Goal: Find specific page/section: Find specific page/section

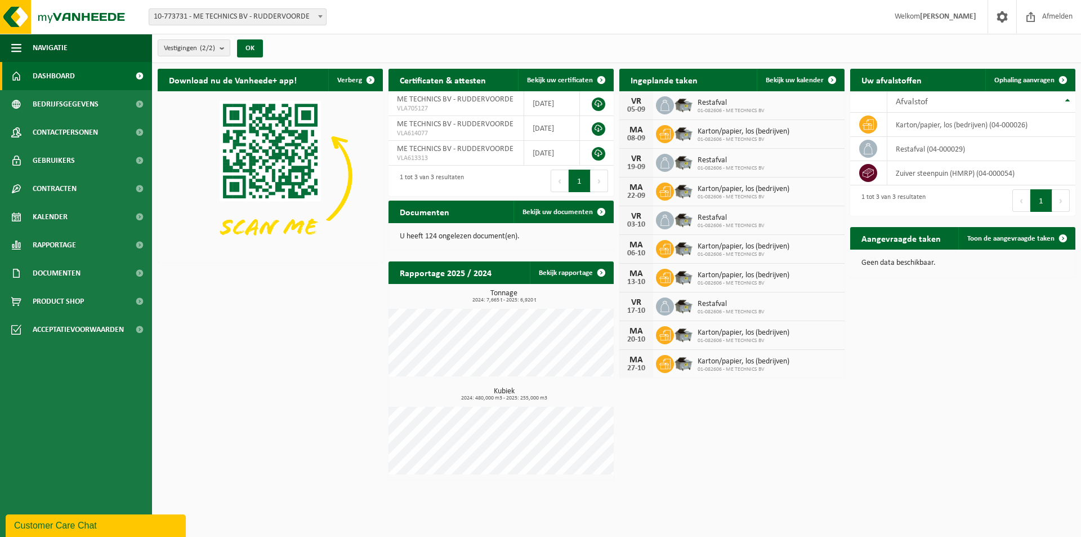
click at [1069, 99] on th "Afvalstof" at bounding box center [982, 101] width 188 height 21
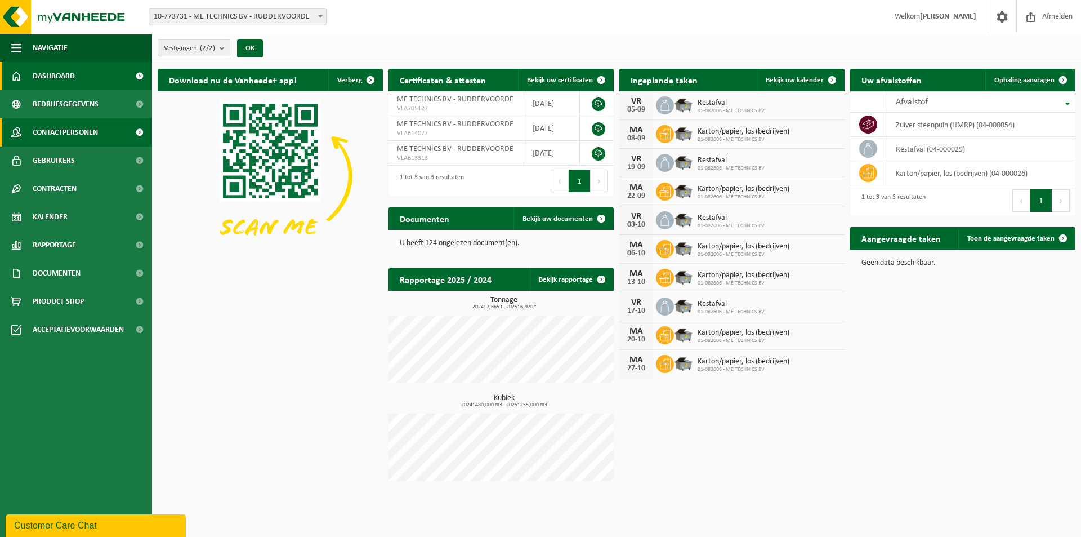
click at [69, 132] on span "Contactpersonen" at bounding box center [65, 132] width 65 height 28
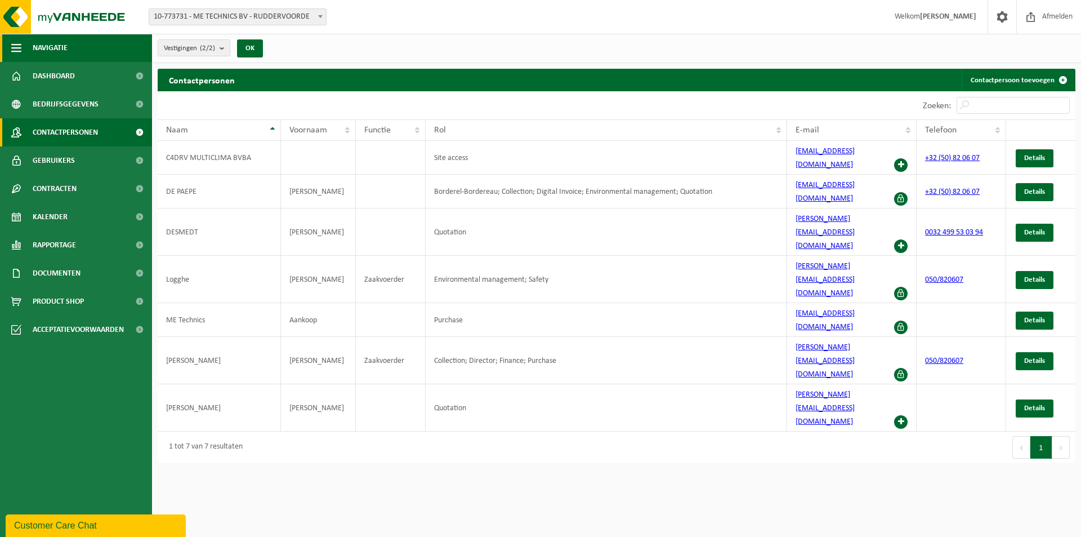
click at [15, 50] on span "button" at bounding box center [16, 48] width 10 height 28
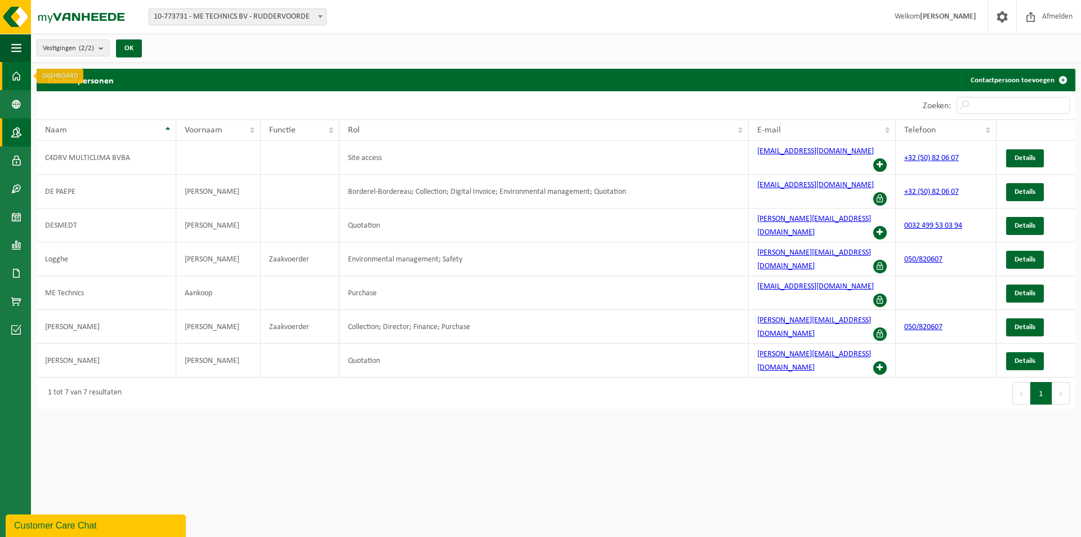
click at [15, 73] on span at bounding box center [16, 76] width 10 height 28
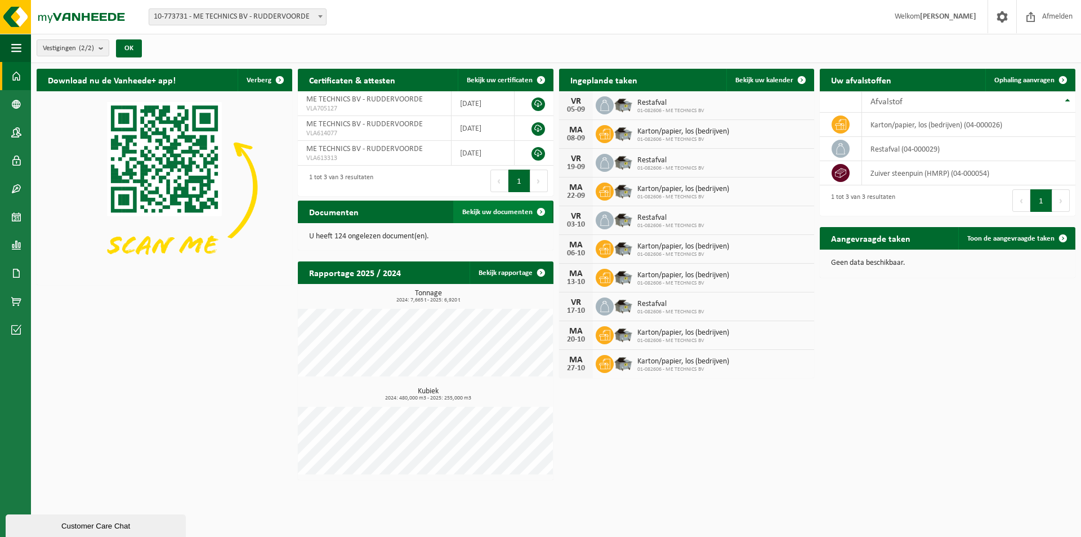
click at [488, 213] on span "Bekijk uw documenten" at bounding box center [497, 211] width 70 height 7
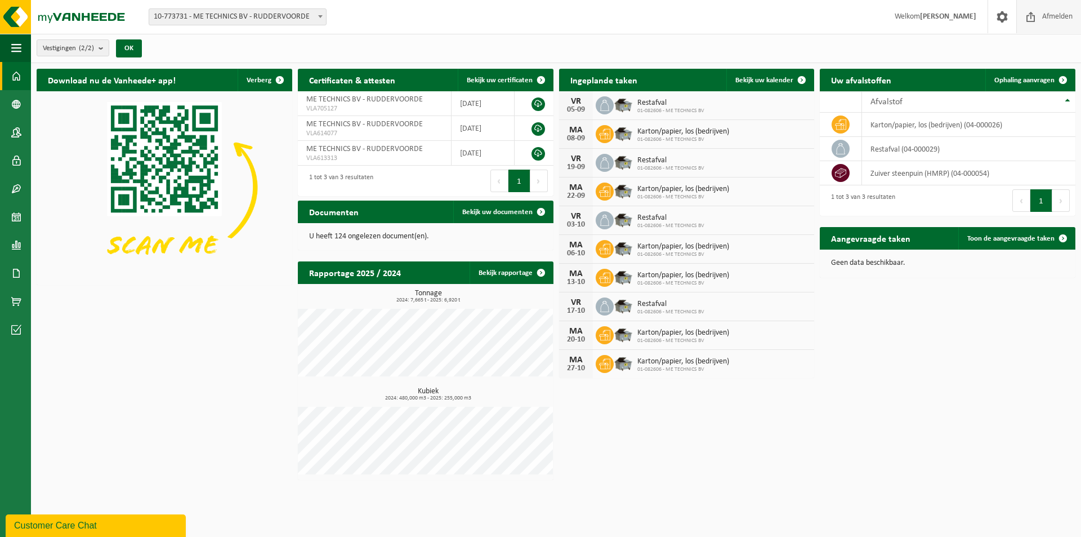
click at [1047, 19] on span "Afmelden" at bounding box center [1058, 16] width 36 height 33
